Goal: Task Accomplishment & Management: Complete application form

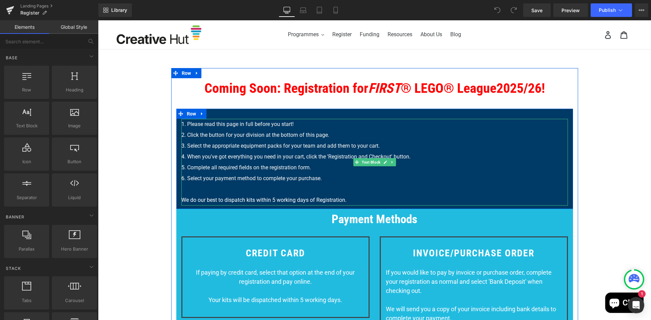
click at [344, 155] on font "When you've got everything you need in your cart, click the 'Registration and C…" at bounding box center [298, 157] width 223 height 6
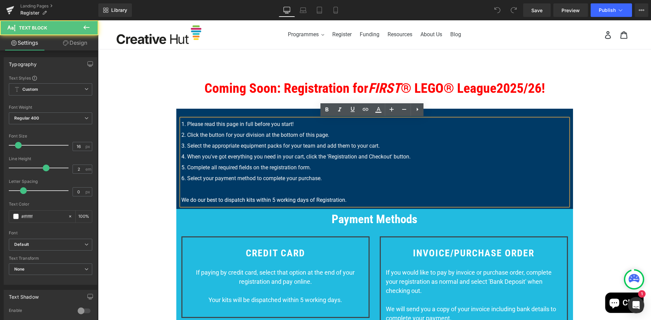
click at [329, 157] on font "When you've got everything you need in your cart, click the 'Registration and C…" at bounding box center [298, 157] width 223 height 6
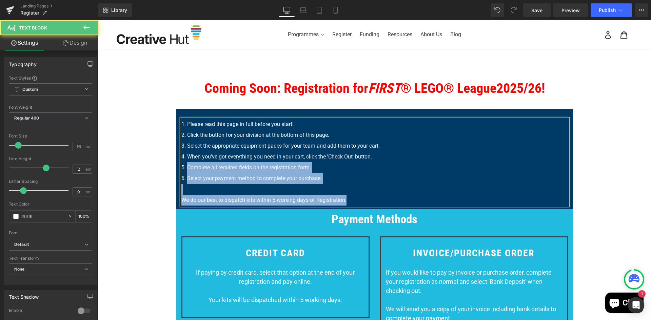
drag, startPoint x: 179, startPoint y: 166, endPoint x: 178, endPoint y: 175, distance: 9.5
click at [181, 175] on div "Please read this page in full before you start! Click the button for your divis…" at bounding box center [374, 162] width 387 height 87
click at [226, 172] on li "Complete all required fields on the registration form." at bounding box center [374, 167] width 387 height 11
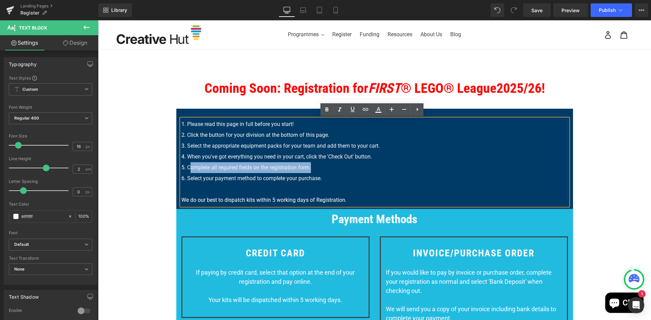
drag, startPoint x: 316, startPoint y: 167, endPoint x: 189, endPoint y: 167, distance: 127.1
click at [189, 167] on li "Complete all required fields on the registration form." at bounding box center [374, 167] width 387 height 11
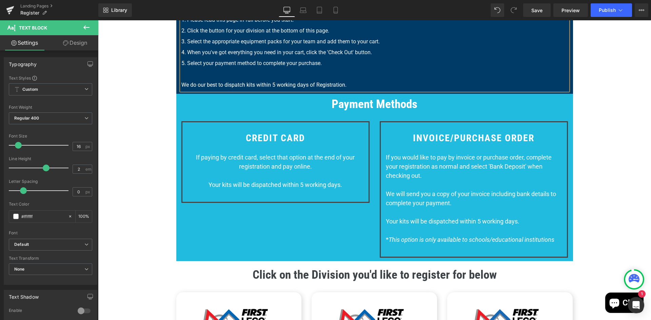
scroll to position [136, 0]
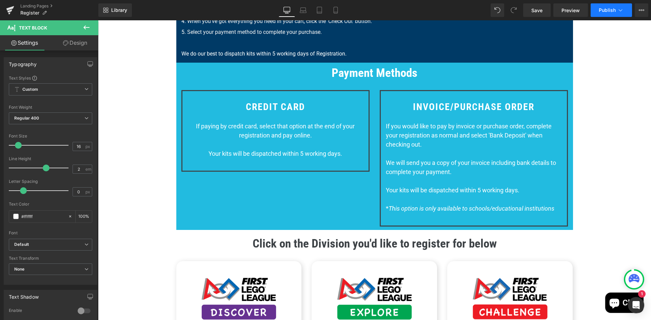
click at [606, 11] on span "Publish" at bounding box center [607, 9] width 17 height 5
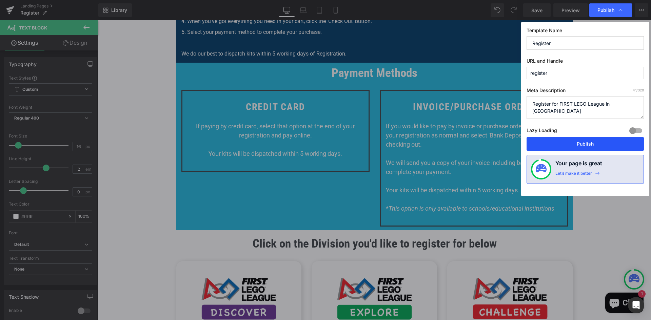
click at [587, 143] on button "Publish" at bounding box center [585, 144] width 117 height 14
